Goal: Find specific page/section: Find specific page/section

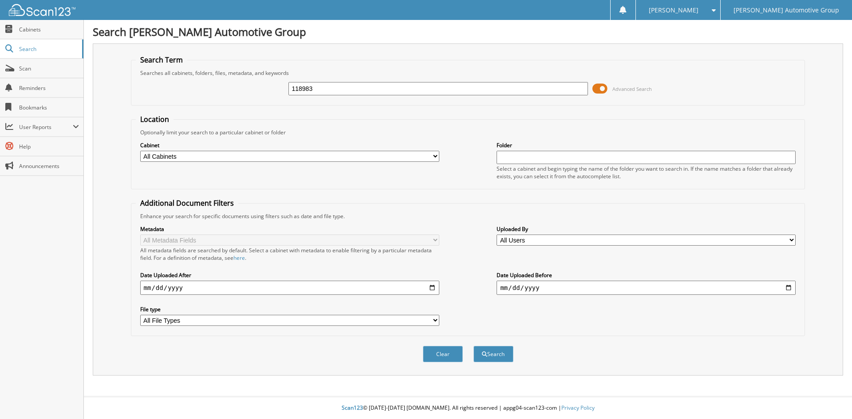
type input "118983"
click at [473, 346] on button "Search" at bounding box center [493, 354] width 40 height 16
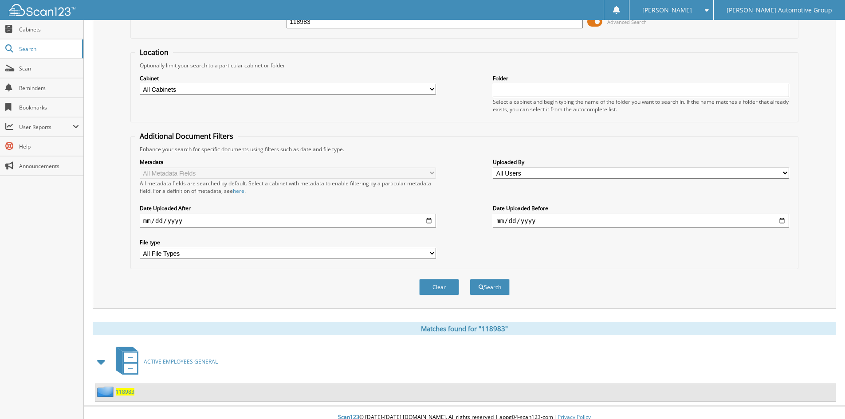
scroll to position [77, 0]
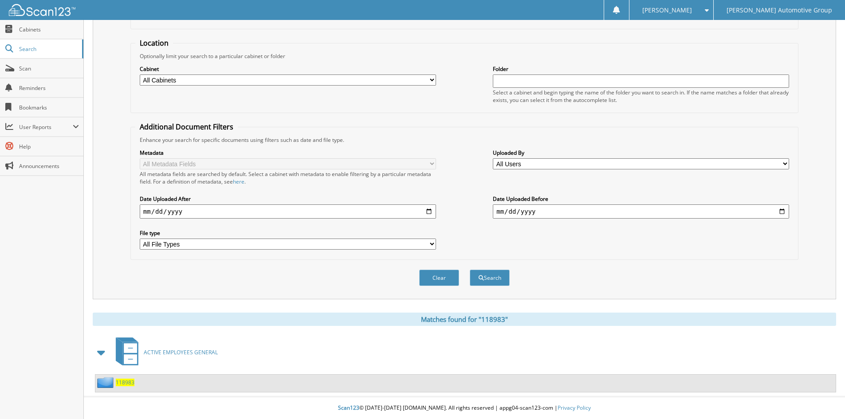
click at [129, 386] on div "118983" at bounding box center [114, 382] width 39 height 11
click at [129, 385] on span "118983" at bounding box center [125, 383] width 19 height 8
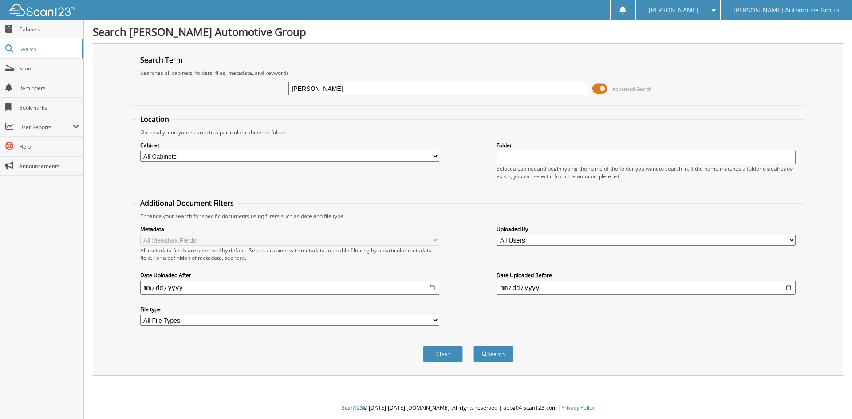
type input "[PERSON_NAME]"
click at [473, 346] on button "Search" at bounding box center [493, 354] width 40 height 16
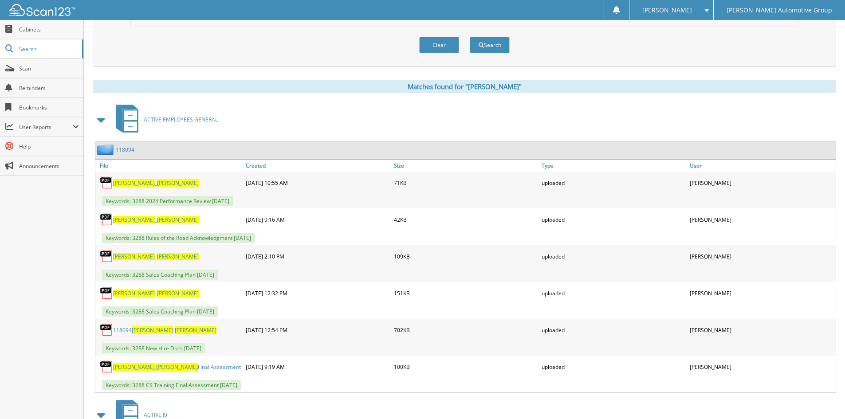
scroll to position [311, 0]
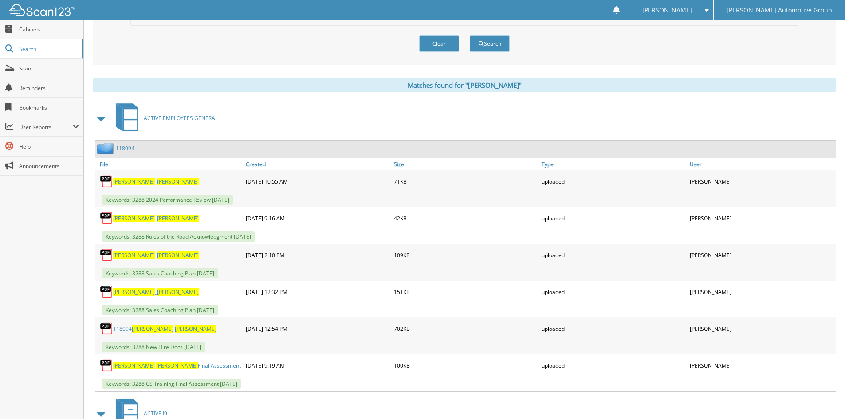
click at [125, 148] on link "118094" at bounding box center [125, 149] width 19 height 8
